Goal: Task Accomplishment & Management: Manage account settings

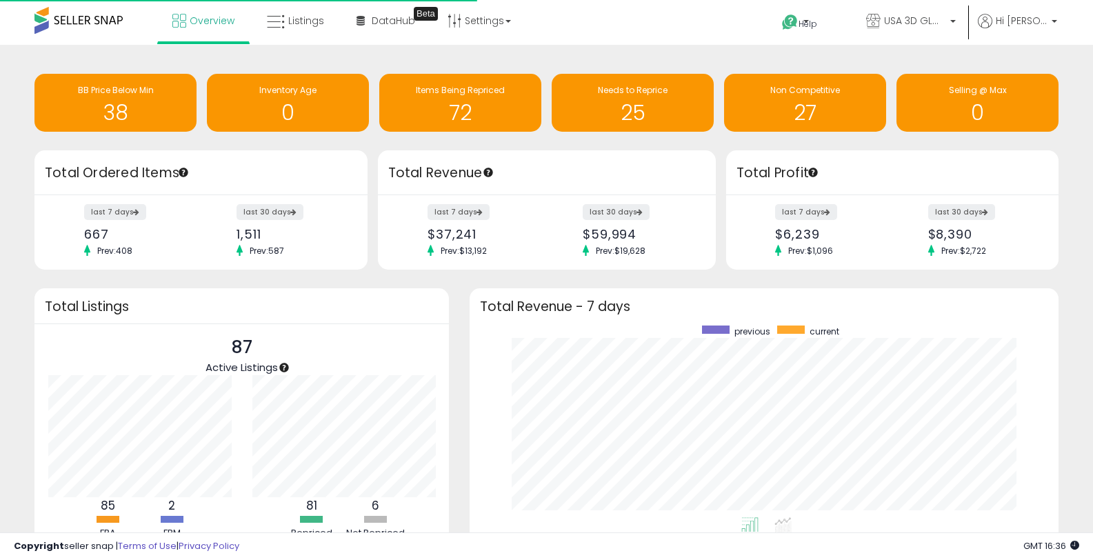
scroll to position [192, 561]
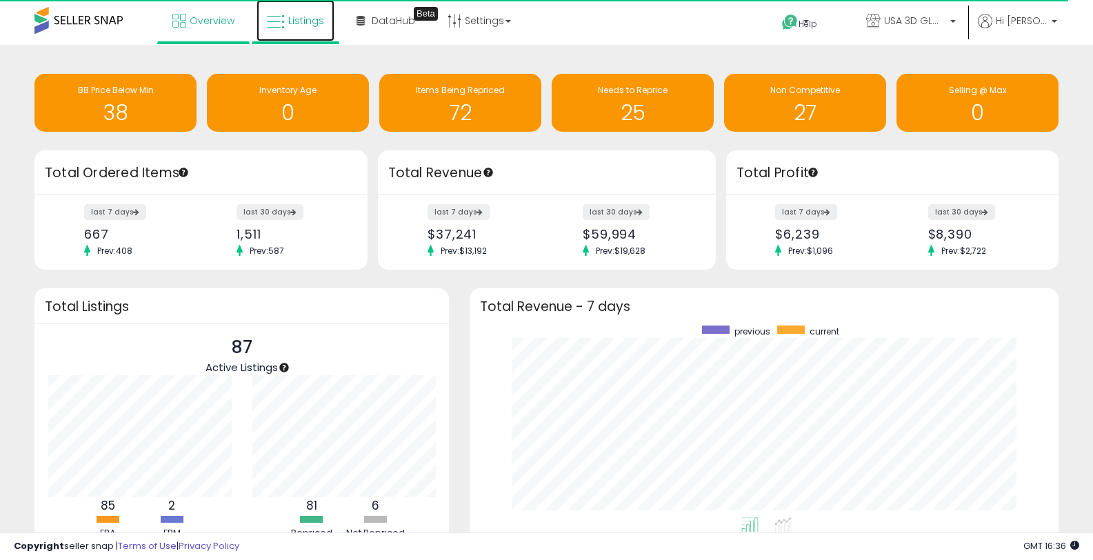
click at [321, 21] on span "Listings" at bounding box center [306, 21] width 36 height 14
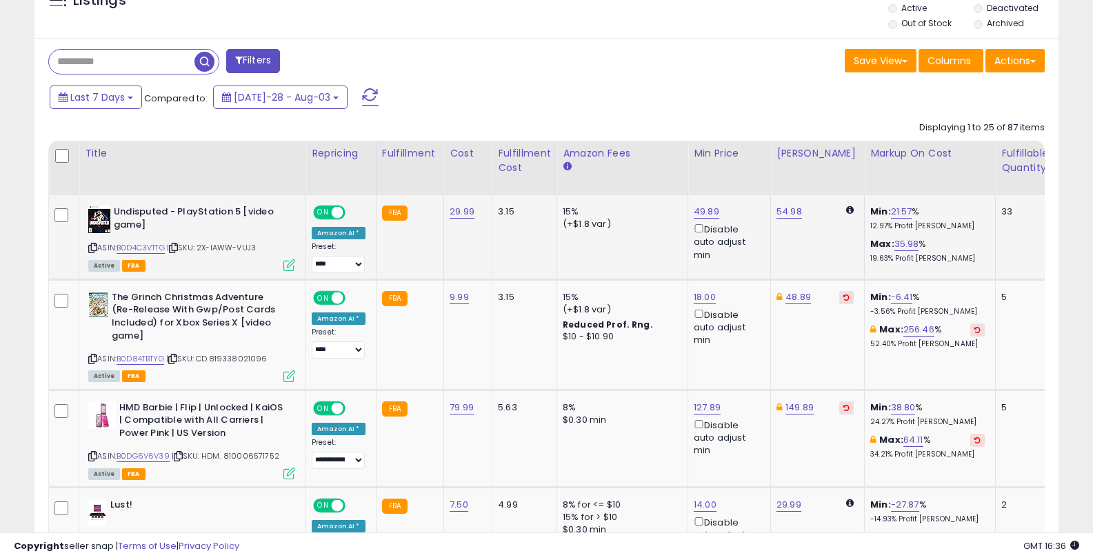
scroll to position [461, 0]
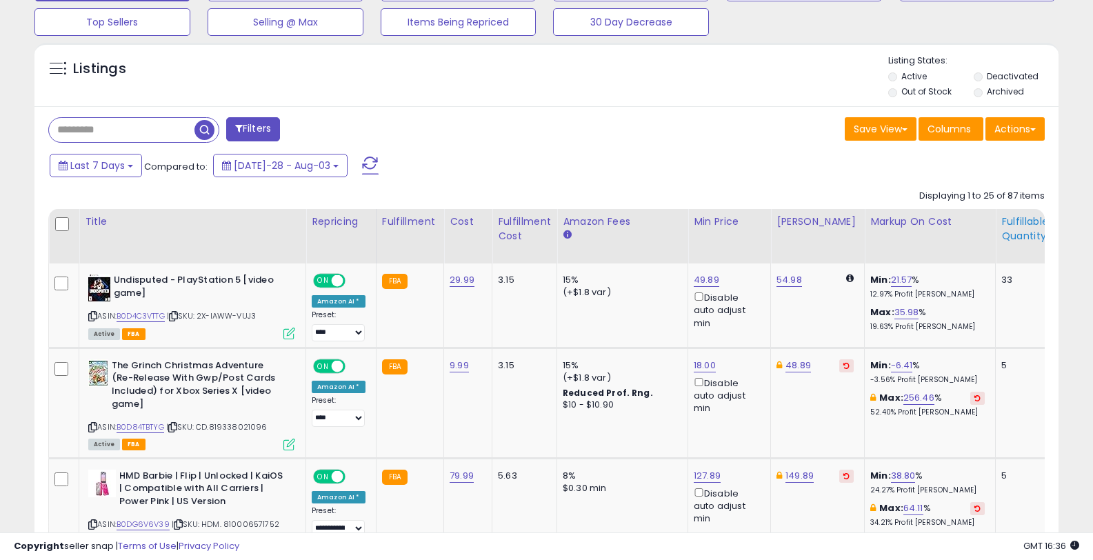
click at [1019, 230] on div "Fulfillable Quantity" at bounding box center [1025, 228] width 48 height 29
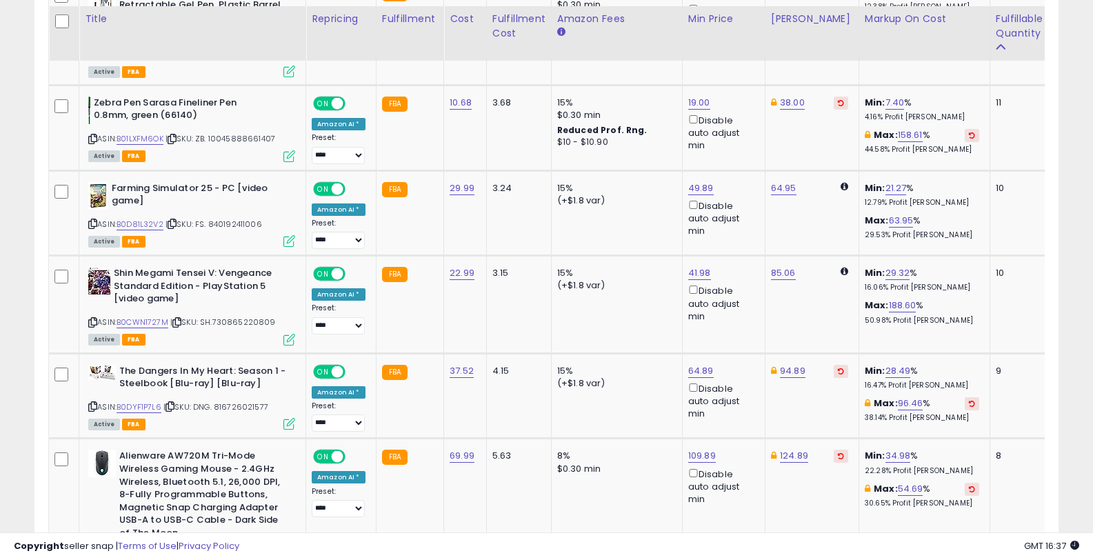
scroll to position [3036, 0]
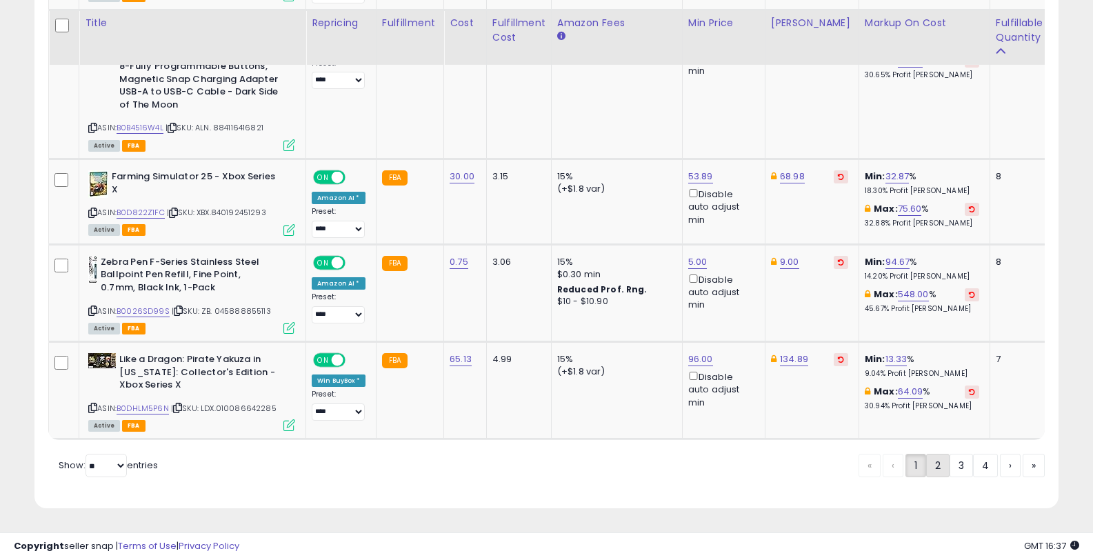
click at [973, 472] on link "2" at bounding box center [985, 465] width 25 height 23
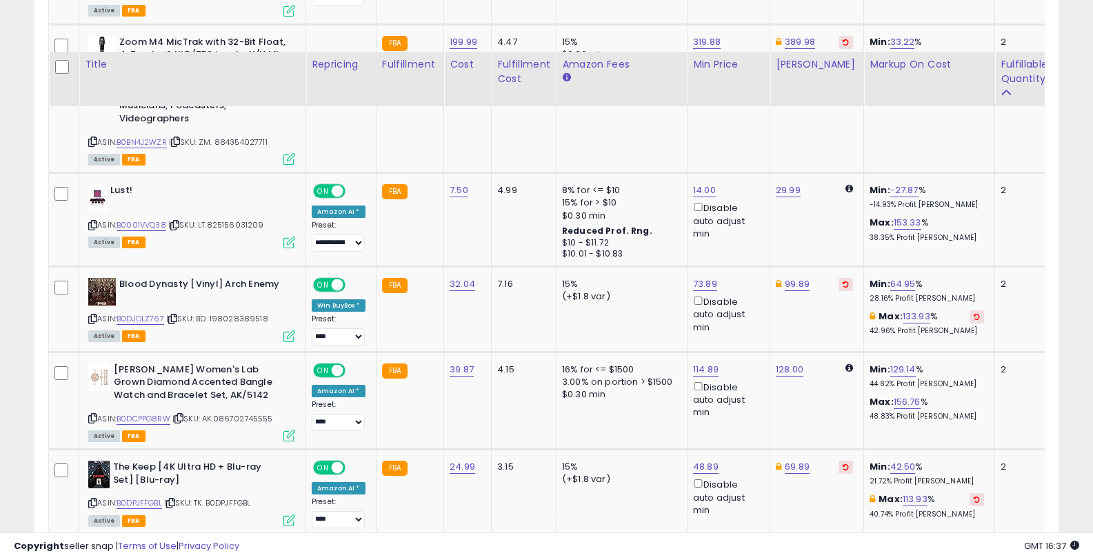
scroll to position [2945, 0]
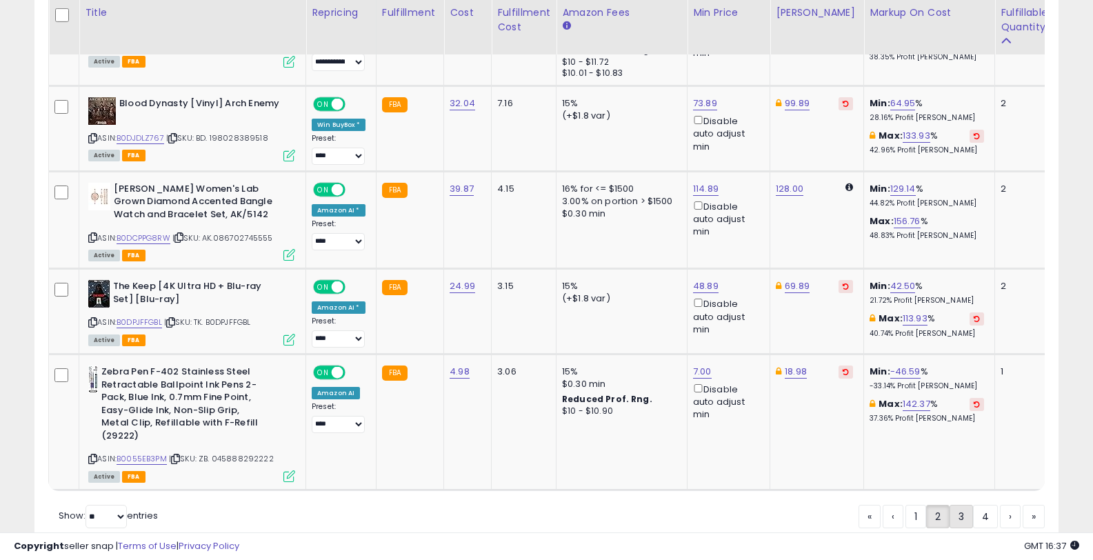
click at [1000, 505] on link "3" at bounding box center [1010, 516] width 21 height 23
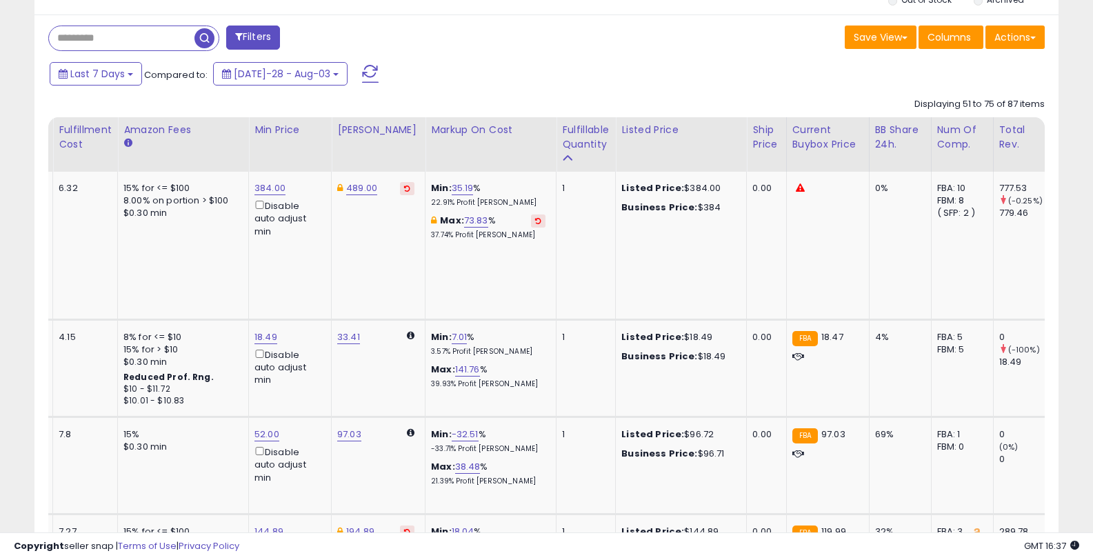
scroll to position [0, 0]
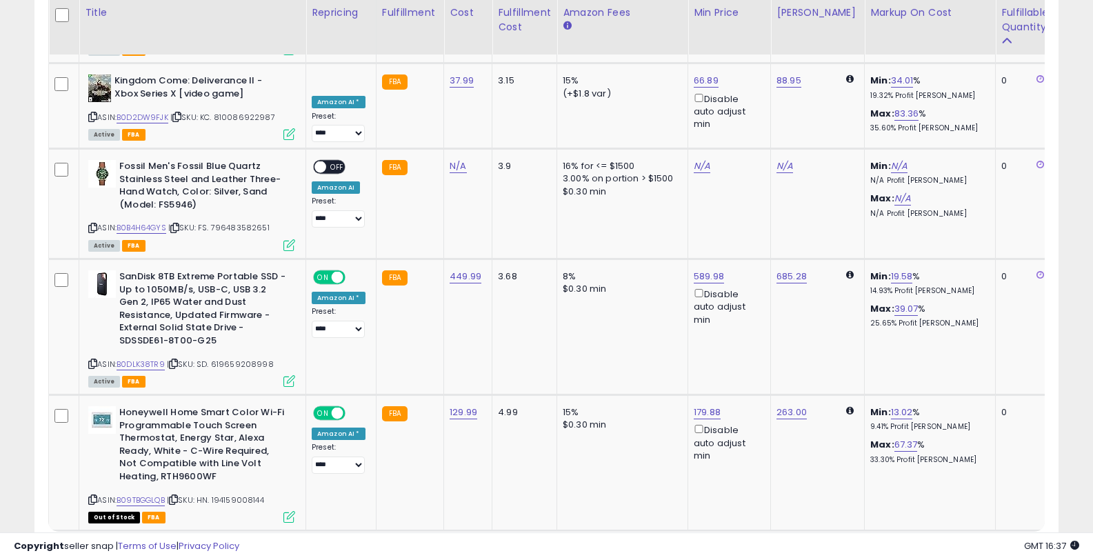
click at [950, 545] on link "1" at bounding box center [961, 556] width 23 height 23
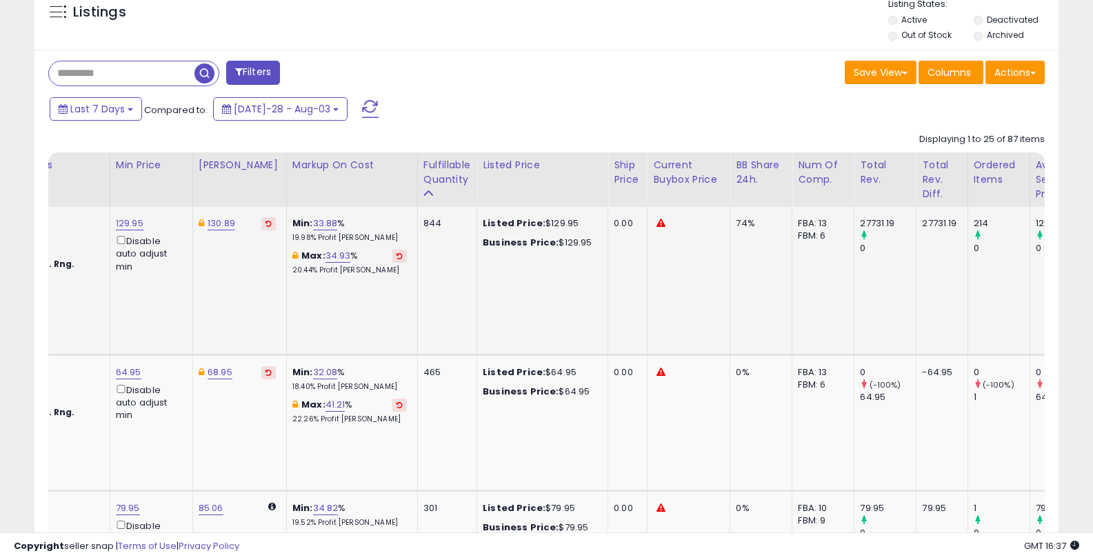
click at [657, 223] on icon at bounding box center [661, 223] width 9 height 9
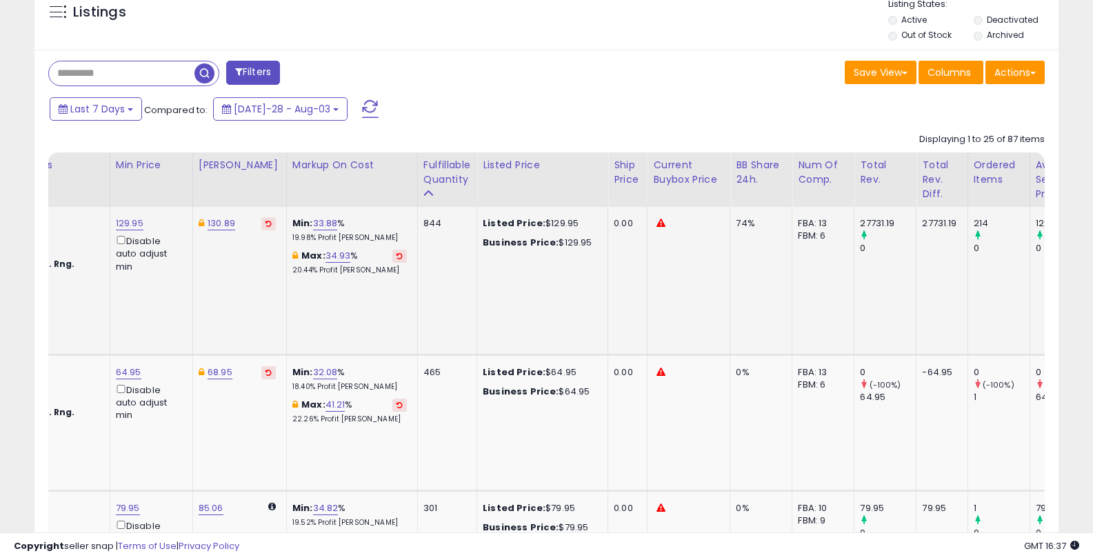
click at [657, 223] on icon at bounding box center [661, 223] width 9 height 9
click at [657, 224] on icon at bounding box center [661, 223] width 9 height 9
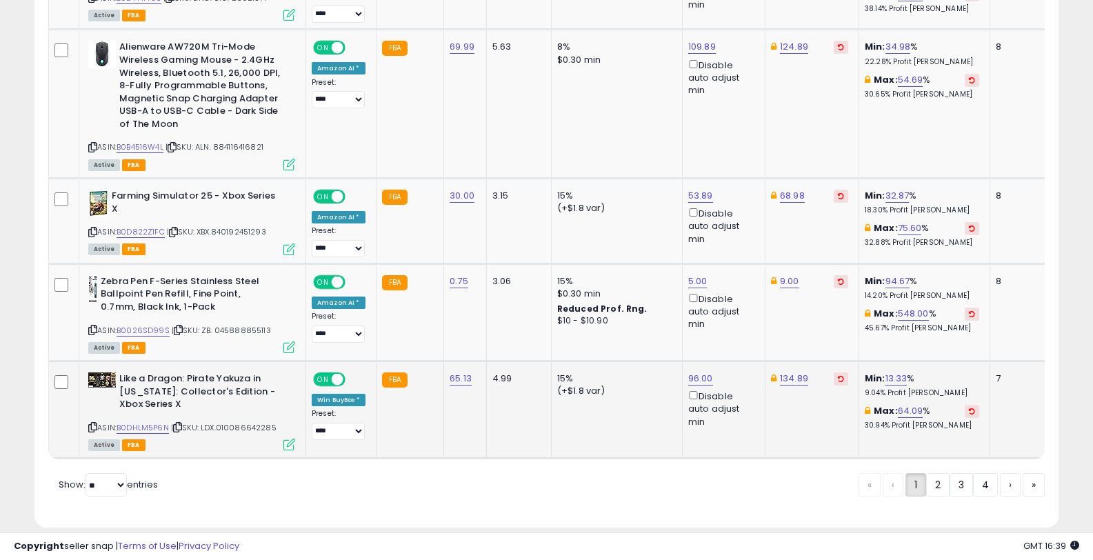
scroll to position [3036, 0]
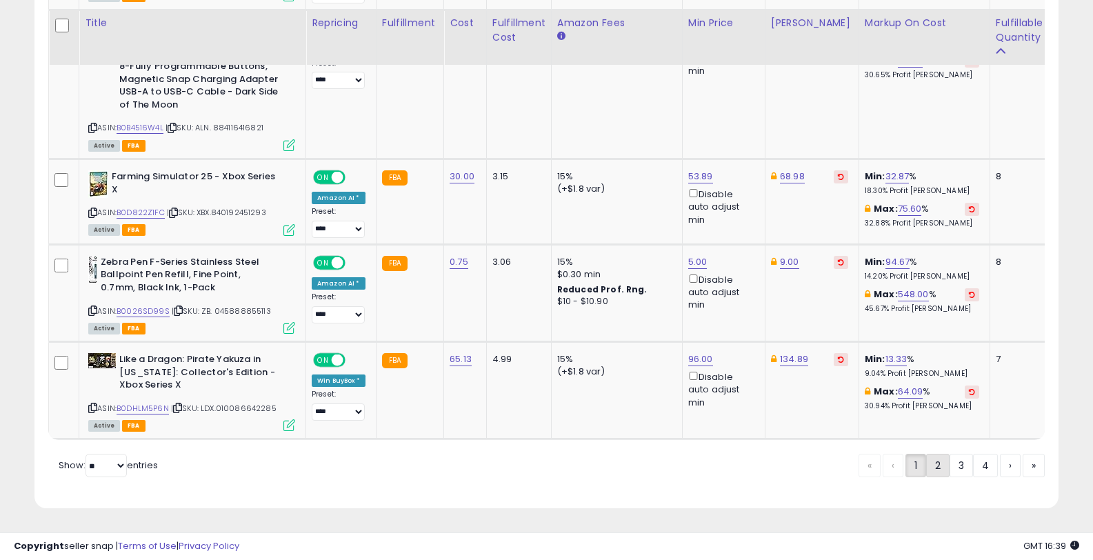
click at [973, 463] on link "2" at bounding box center [985, 465] width 25 height 23
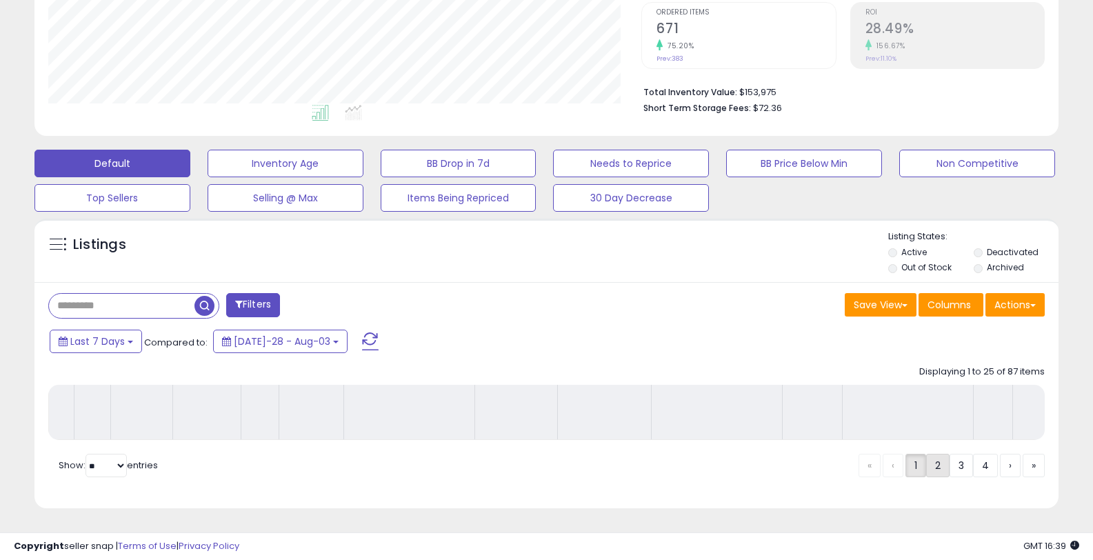
scroll to position [295, 0]
